Goal: Task Accomplishment & Management: Complete application form

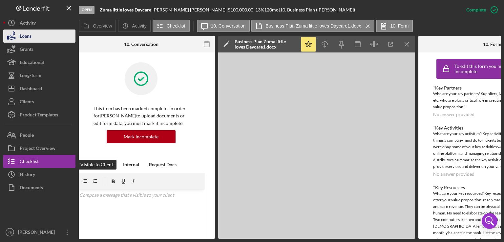
scroll to position [143, 0]
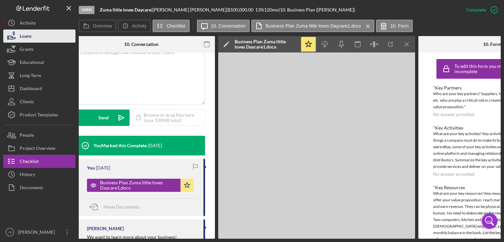
click at [32, 38] on div "Loans" at bounding box center [26, 37] width 12 height 15
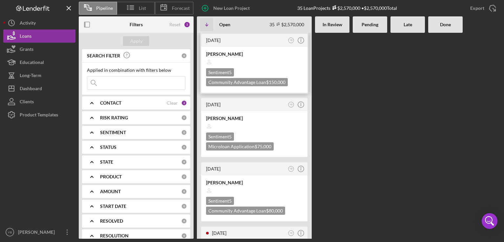
click at [248, 71] on div "Sentiment 5 Community Advantage Loan $150,000" at bounding box center [254, 77] width 97 height 18
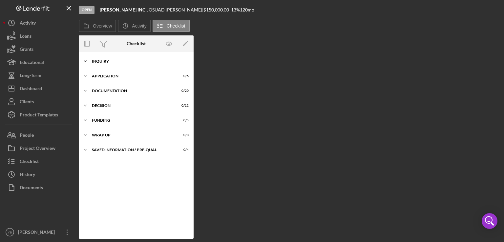
click at [109, 61] on div "Inquiry" at bounding box center [139, 61] width 94 height 4
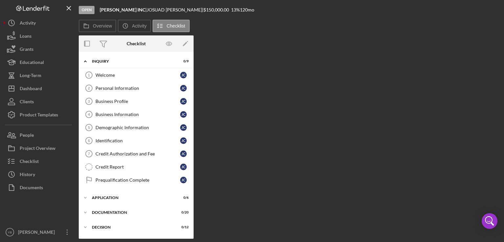
scroll to position [37, 0]
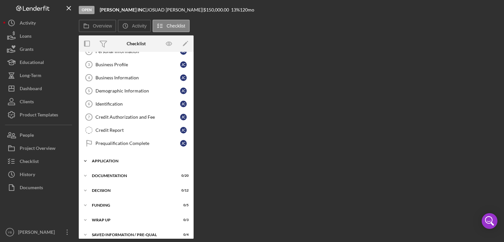
click at [109, 160] on div "Application" at bounding box center [139, 161] width 94 height 4
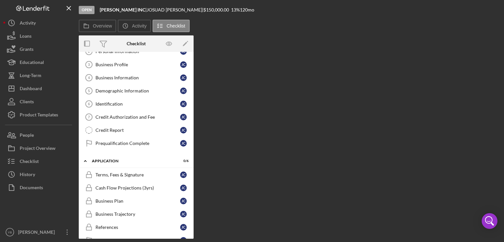
drag, startPoint x: 192, startPoint y: 179, endPoint x: 192, endPoint y: 185, distance: 6.2
click at [192, 185] on div "Terms, Fees & Signature Terms, Fees & Signature [PERSON_NAME] Flow Projections …" at bounding box center [136, 209] width 115 height 82
click at [193, 183] on div "Icon/Expander Inquiry 0 / 9 Welcome 1 Welcome [PERSON_NAME] Personal Informatio…" at bounding box center [136, 145] width 115 height 187
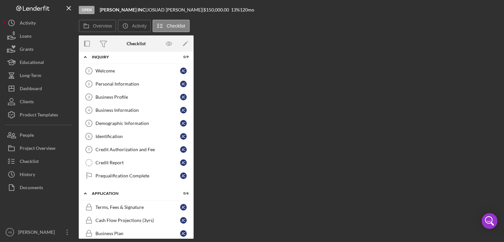
scroll to position [0, 0]
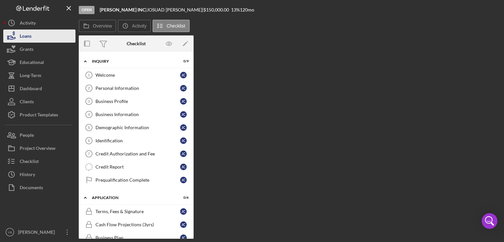
click at [29, 36] on div "Loans" at bounding box center [26, 37] width 12 height 15
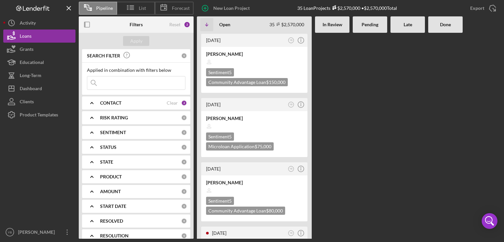
click at [122, 119] on b "RISK RATING" at bounding box center [114, 117] width 28 height 5
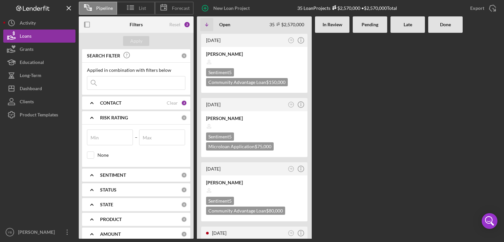
click at [117, 104] on b "CONTACT" at bounding box center [110, 102] width 21 height 5
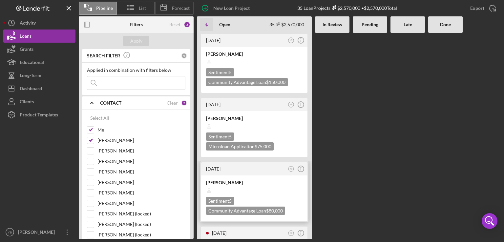
click at [235, 180] on div "[PERSON_NAME]" at bounding box center [254, 183] width 97 height 7
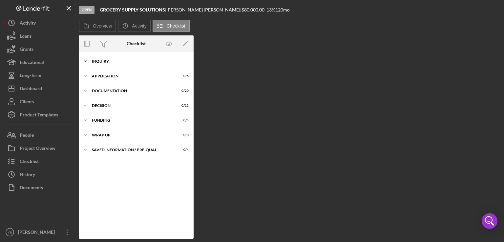
click at [103, 62] on div "Inquiry" at bounding box center [139, 61] width 94 height 4
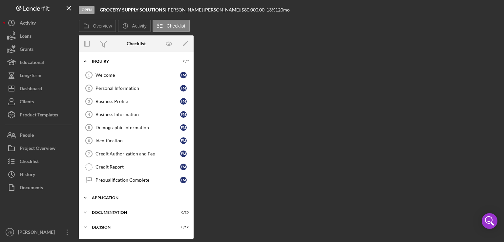
click at [103, 197] on div "Application" at bounding box center [139, 198] width 94 height 4
click at [102, 63] on div "Inquiry" at bounding box center [139, 61] width 94 height 4
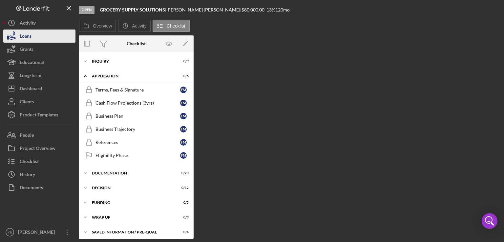
click at [30, 38] on div "Loans" at bounding box center [26, 37] width 12 height 15
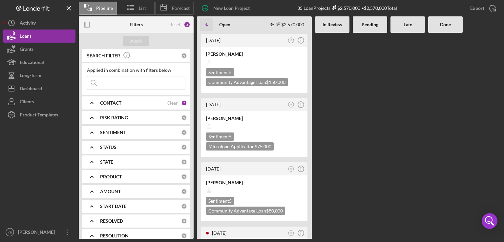
click at [348, 124] on Review at bounding box center [332, 136] width 34 height 206
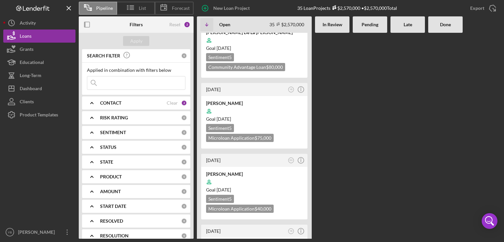
scroll to position [381, 0]
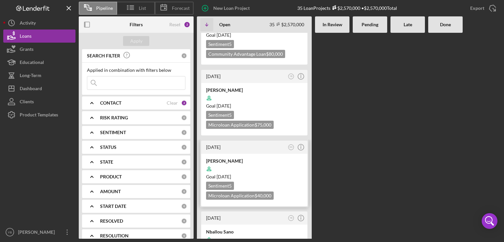
click at [262, 174] on div "Goal [DATE]" at bounding box center [254, 177] width 97 height 7
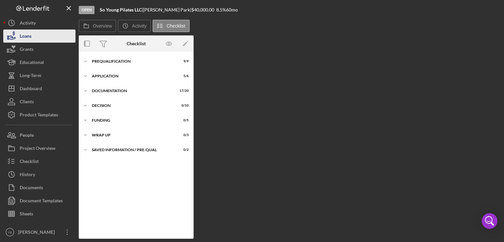
click at [35, 33] on button "Loans" at bounding box center [39, 36] width 72 height 13
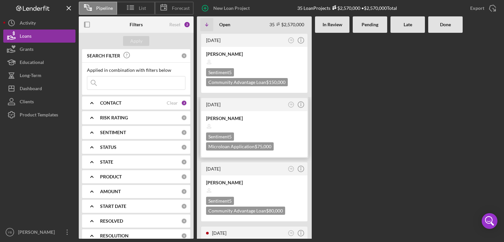
click at [267, 130] on div at bounding box center [254, 126] width 97 height 12
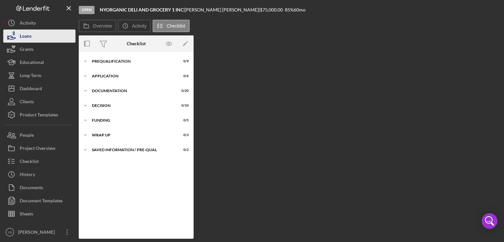
click at [32, 37] on button "Loans" at bounding box center [39, 36] width 72 height 13
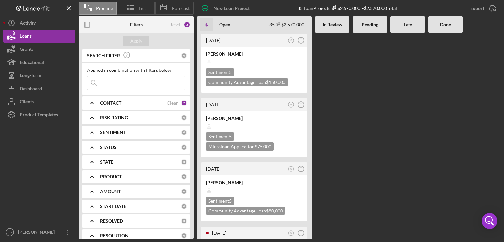
click at [139, 101] on div "CONTACT" at bounding box center [133, 102] width 67 height 5
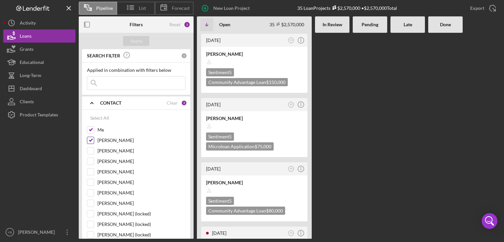
click at [89, 142] on input "[PERSON_NAME]" at bounding box center [90, 140] width 7 height 7
checkbox input "false"
click at [358, 122] on div at bounding box center [370, 136] width 34 height 206
click at [137, 39] on div "Apply" at bounding box center [136, 41] width 12 height 10
click at [365, 86] on div at bounding box center [370, 136] width 34 height 206
